Goal: Task Accomplishment & Management: Manage account settings

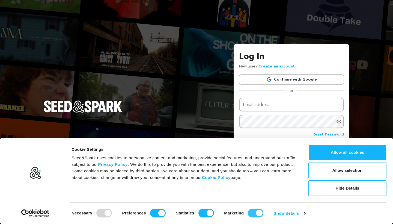
click at [255, 211] on input "Marketing" at bounding box center [256, 213] width 16 height 9
checkbox input "false"
click at [210, 215] on input "Statistics" at bounding box center [207, 213] width 16 height 9
checkbox input "false"
click at [158, 213] on input "Preferences" at bounding box center [158, 213] width 16 height 9
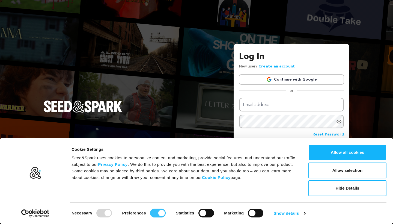
checkbox input "false"
click at [351, 171] on button "Allow selection" at bounding box center [348, 171] width 78 height 16
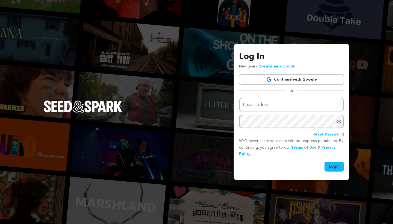
click at [290, 79] on link "Continue with Google" at bounding box center [291, 79] width 105 height 10
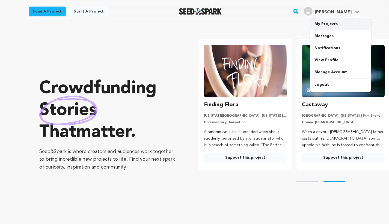
click at [323, 23] on link "My Projects" at bounding box center [340, 24] width 61 height 12
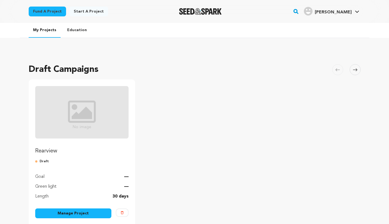
click at [64, 214] on link "Manage Project" at bounding box center [73, 213] width 76 height 10
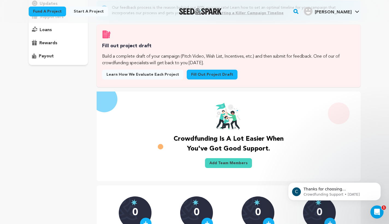
scroll to position [76, 0]
